Goal: Task Accomplishment & Management: Manage account settings

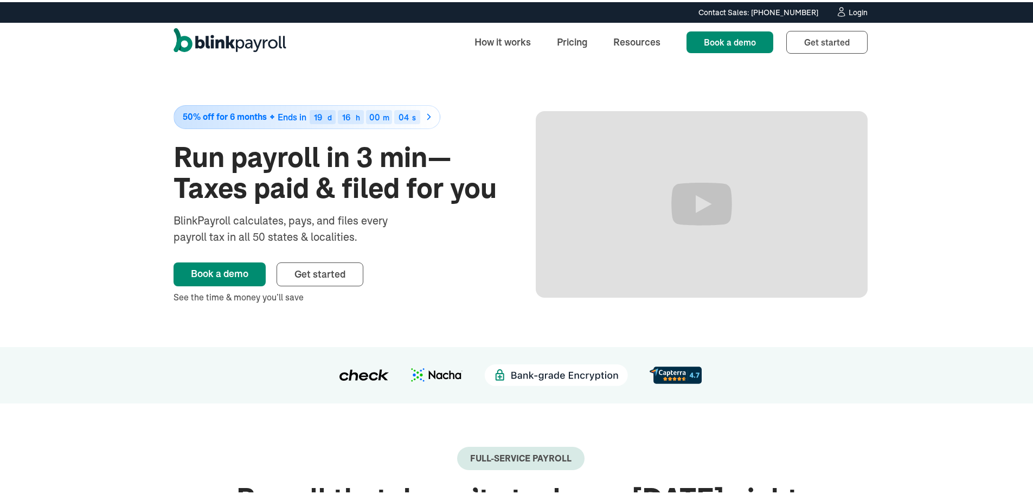
click at [852, 7] on div "Login" at bounding box center [858, 11] width 19 height 8
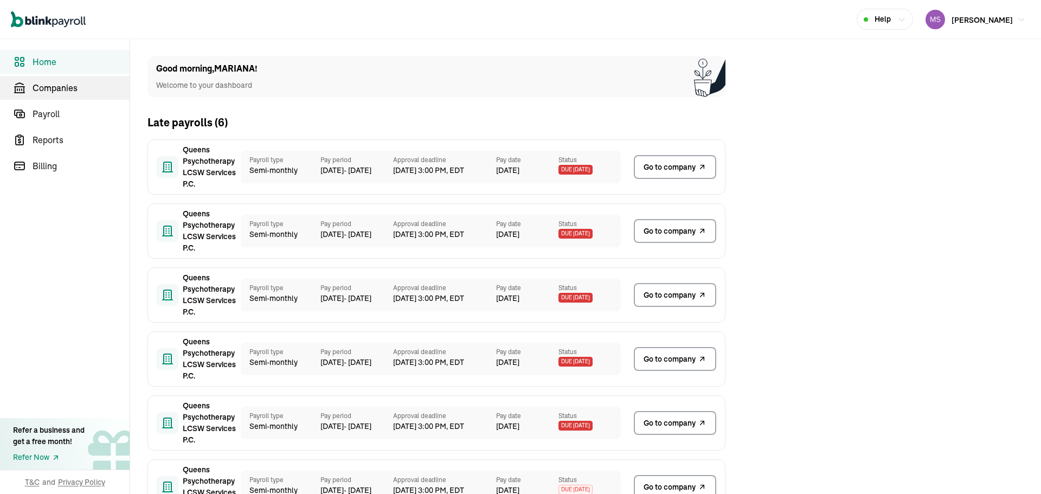
click at [81, 86] on span "Companies" at bounding box center [81, 87] width 97 height 13
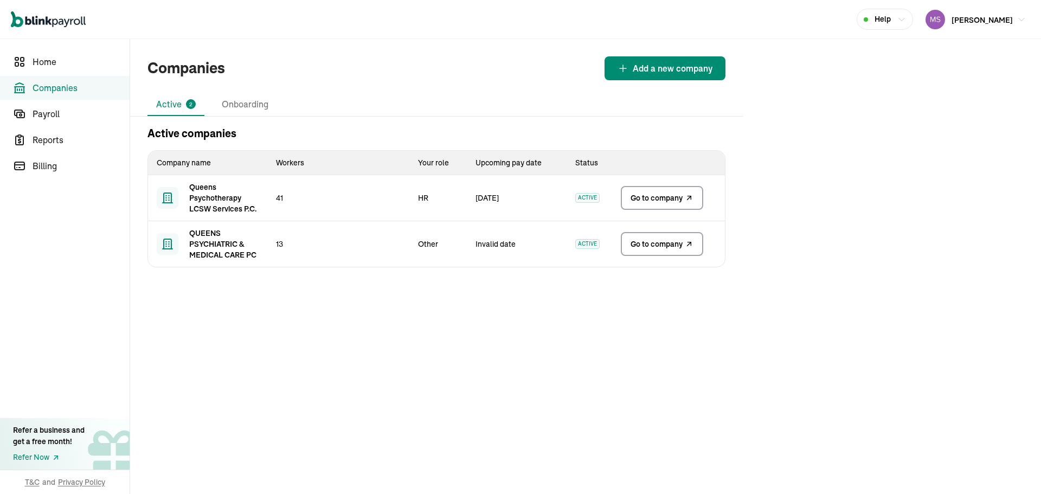
click at [677, 191] on link "Go to company" at bounding box center [662, 198] width 82 height 24
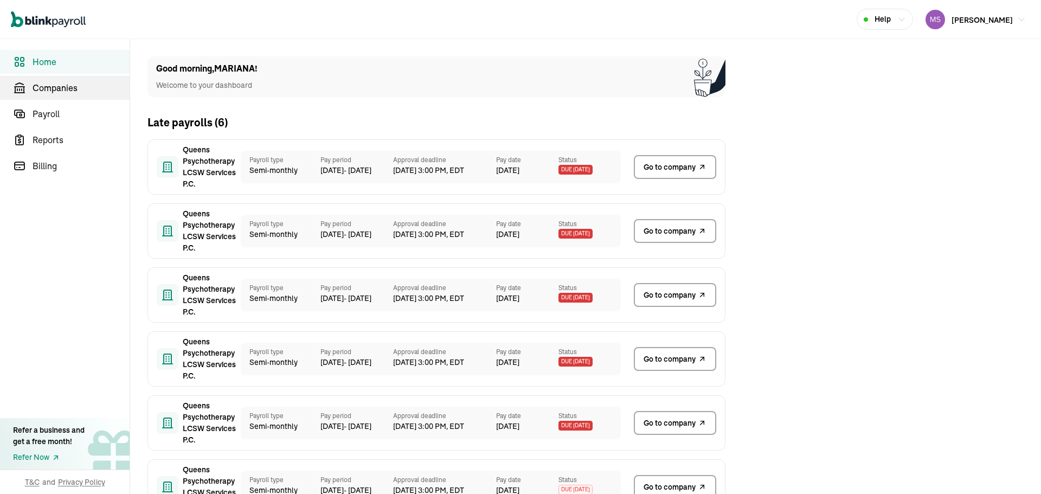
click at [81, 86] on span "Companies" at bounding box center [81, 87] width 97 height 13
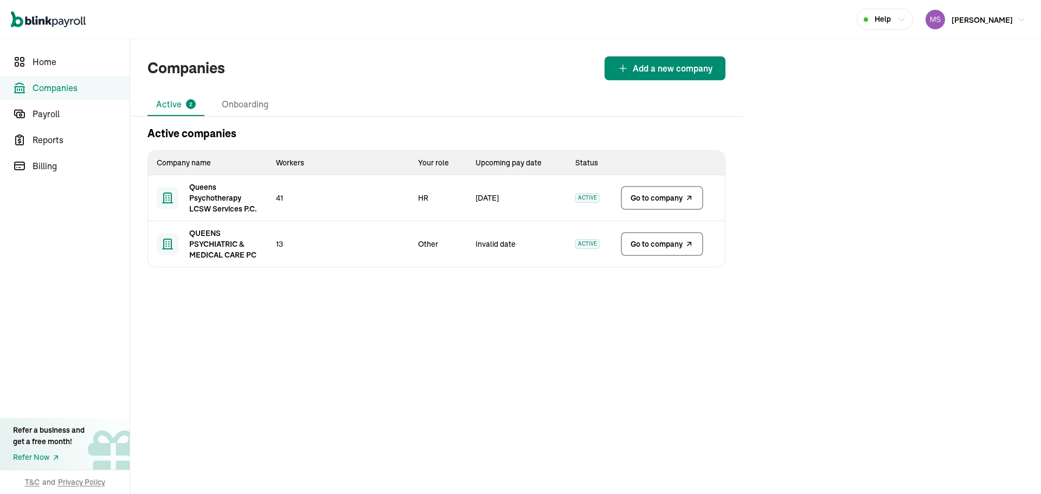
click at [677, 191] on link "Go to company" at bounding box center [662, 198] width 82 height 24
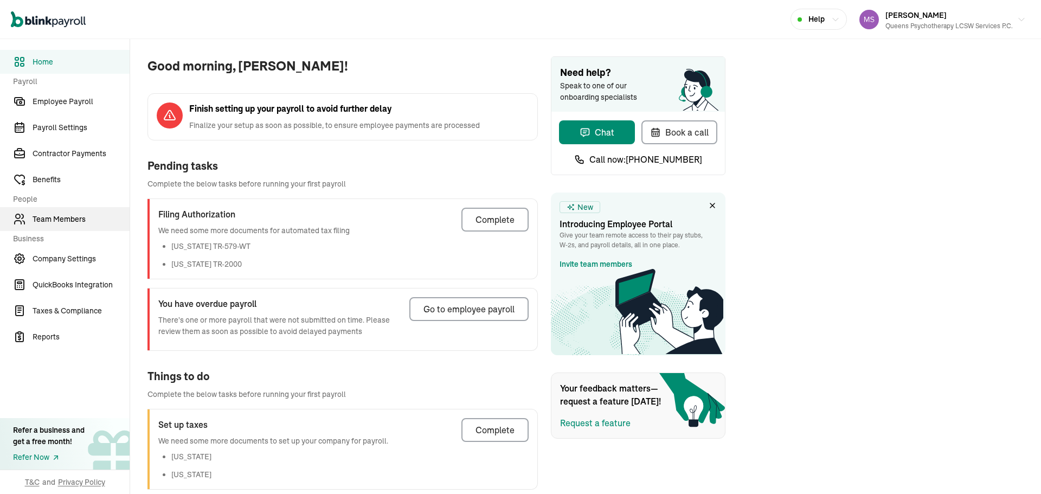
drag, startPoint x: 76, startPoint y: 233, endPoint x: 72, endPoint y: 222, distance: 11.5
click at [76, 233] on nav "Home Payroll Employee Payroll Payroll Settings Contractor Payments Benefits Peo…" at bounding box center [65, 266] width 130 height 455
click at [72, 222] on span "Team Members" at bounding box center [81, 219] width 97 height 11
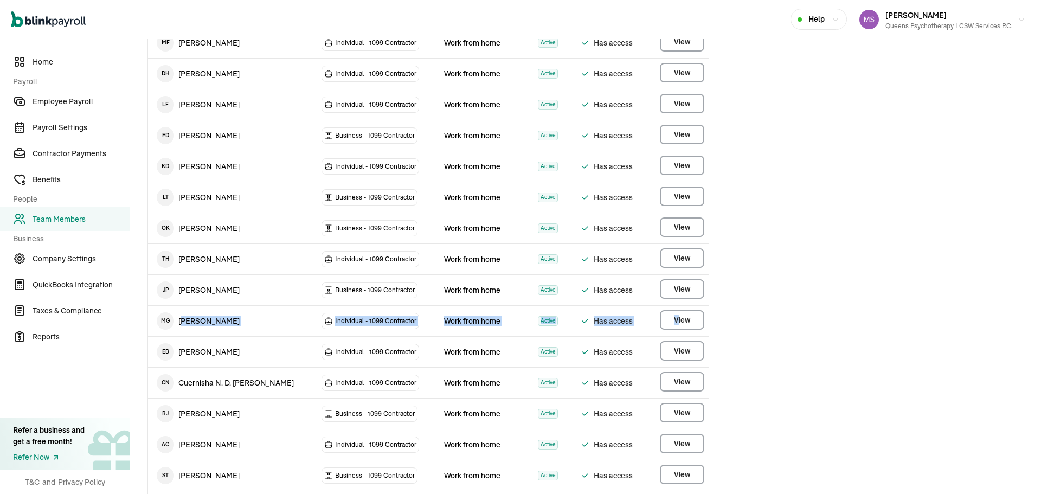
drag, startPoint x: 185, startPoint y: 319, endPoint x: 679, endPoint y: 330, distance: 494.3
click at [679, 330] on tr "M G Marina Grosfeld Individual - 1099 Contractor Work from home Active Has acce…" at bounding box center [428, 321] width 561 height 31
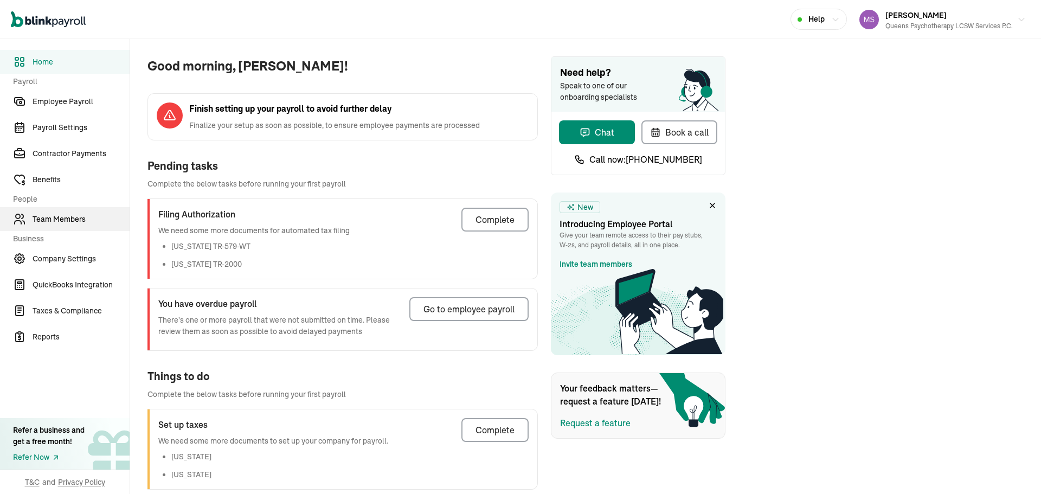
drag, startPoint x: 76, startPoint y: 233, endPoint x: 72, endPoint y: 222, distance: 11.5
click at [76, 233] on nav "Home Payroll Employee Payroll Payroll Settings Contractor Payments Benefits Peo…" at bounding box center [65, 266] width 130 height 455
click at [72, 222] on span "Team Members" at bounding box center [81, 219] width 97 height 11
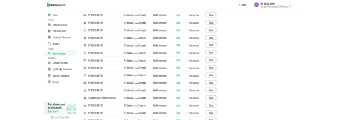
scroll to position [434, 0]
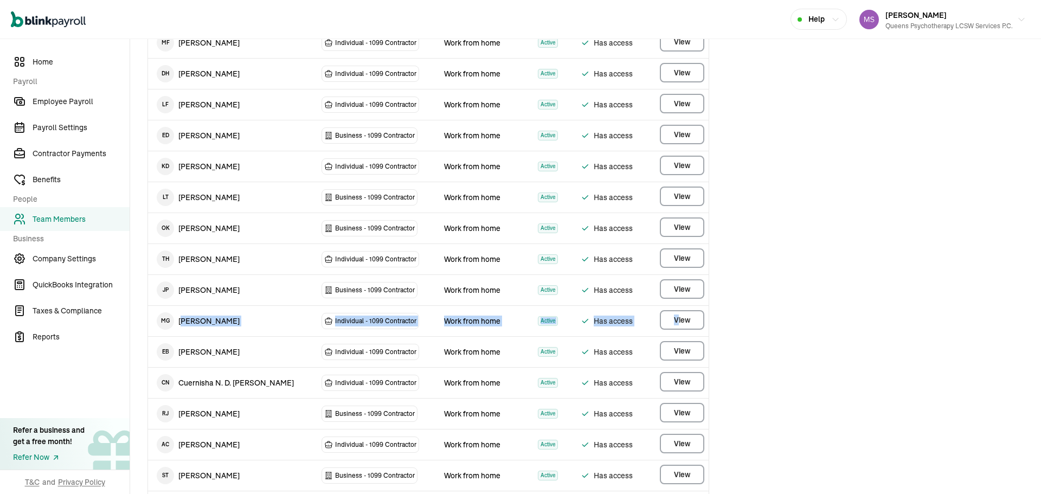
drag, startPoint x: 185, startPoint y: 319, endPoint x: 679, endPoint y: 330, distance: 494.3
click at [679, 330] on tr "M G Marina Grosfeld Individual - 1099 Contractor Work from home Active Has acce…" at bounding box center [428, 321] width 561 height 31
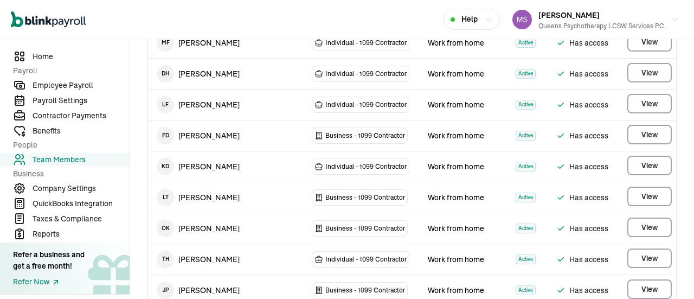
scroll to position [0, 0]
